Goal: Task Accomplishment & Management: Manage account settings

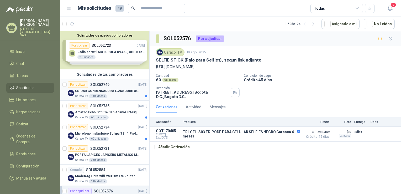
click at [103, 89] on p "UNIDAD CONDENSADORA LG/60,000BTU/220V/R410A: I" at bounding box center [107, 90] width 65 height 5
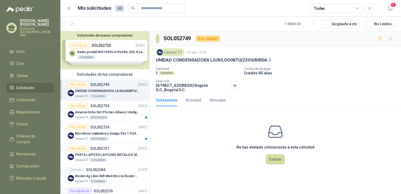
click at [215, 60] on p "UNIDAD CONDENSADORA LG/60,000BTU/220V/R410A: I" at bounding box center [213, 60] width 115 height 6
click at [97, 116] on div "60 Unidades" at bounding box center [99, 117] width 20 height 4
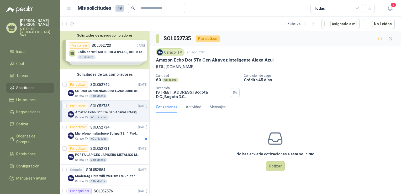
click at [209, 60] on p "Amazon Echo Dot 5Ta Gen Altavoz Inteligente Alexa Azul" at bounding box center [215, 60] width 118 height 6
copy p "Amazon Echo Dot 5Ta Gen Altavoz Inteligente Alexa Azul"
click at [95, 135] on p "Micrófono Inalámbrico Solapa 3 En 1 Profesional F11-2 X2" at bounding box center [107, 133] width 65 height 5
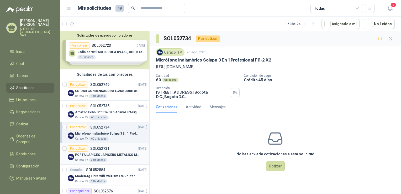
click at [107, 156] on p "PORTA LAPICES LAPICERO METALICO MALLA. IGUALES A LOS DEL LIK ADJUNTO" at bounding box center [107, 154] width 65 height 5
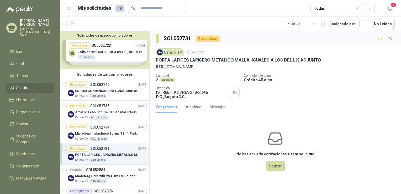
drag, startPoint x: 102, startPoint y: 123, endPoint x: 217, endPoint y: 144, distance: 117.5
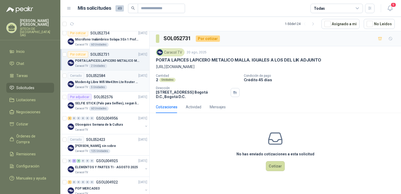
scroll to position [96, 0]
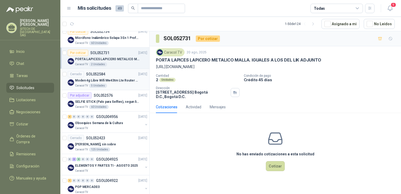
click at [96, 81] on p "Moden 4g Libre Wifi Mw43tm Lte Router Móvil Internet 5ghz" at bounding box center [107, 80] width 65 height 5
click at [95, 108] on div "60 Unidades" at bounding box center [99, 107] width 20 height 4
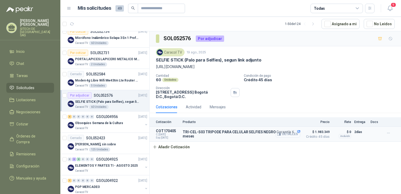
click at [293, 132] on button "Detalles" at bounding box center [288, 133] width 25 height 7
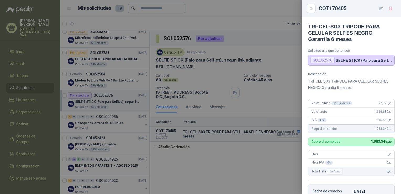
scroll to position [107, 0]
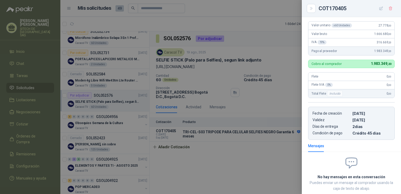
drag, startPoint x: 364, startPoint y: 57, endPoint x: 363, endPoint y: 36, distance: 21.3
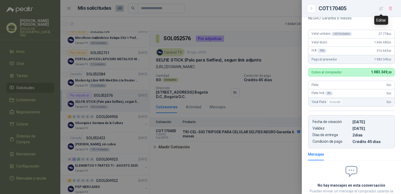
click at [381, 9] on icon "button" at bounding box center [381, 8] width 4 height 4
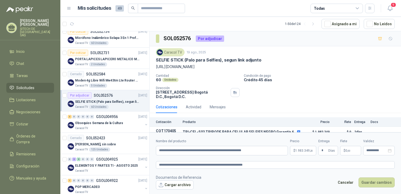
click at [300, 148] on p "$ 1.983.349 ,20" at bounding box center [303, 150] width 26 height 9
click at [292, 181] on footer "Documentos de Referencia Cargar archivo Cancelar Guardar cambios" at bounding box center [275, 181] width 239 height 15
click at [375, 183] on button "Guardar cambios" at bounding box center [377, 182] width 36 height 10
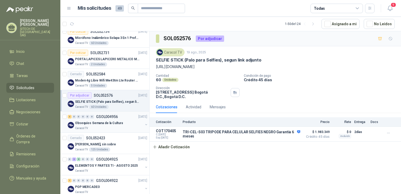
click at [99, 124] on p "Obsequios Semana de la Cultura" at bounding box center [99, 122] width 48 height 5
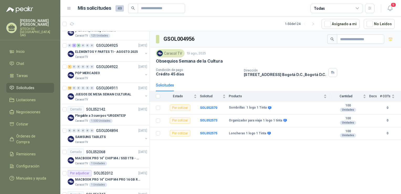
scroll to position [115, 0]
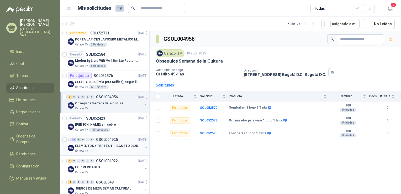
click at [104, 146] on p "ELEMENTOS Y PARTES TI - AGOSTO 2025" at bounding box center [106, 145] width 63 height 5
